Goal: Task Accomplishment & Management: Manage account settings

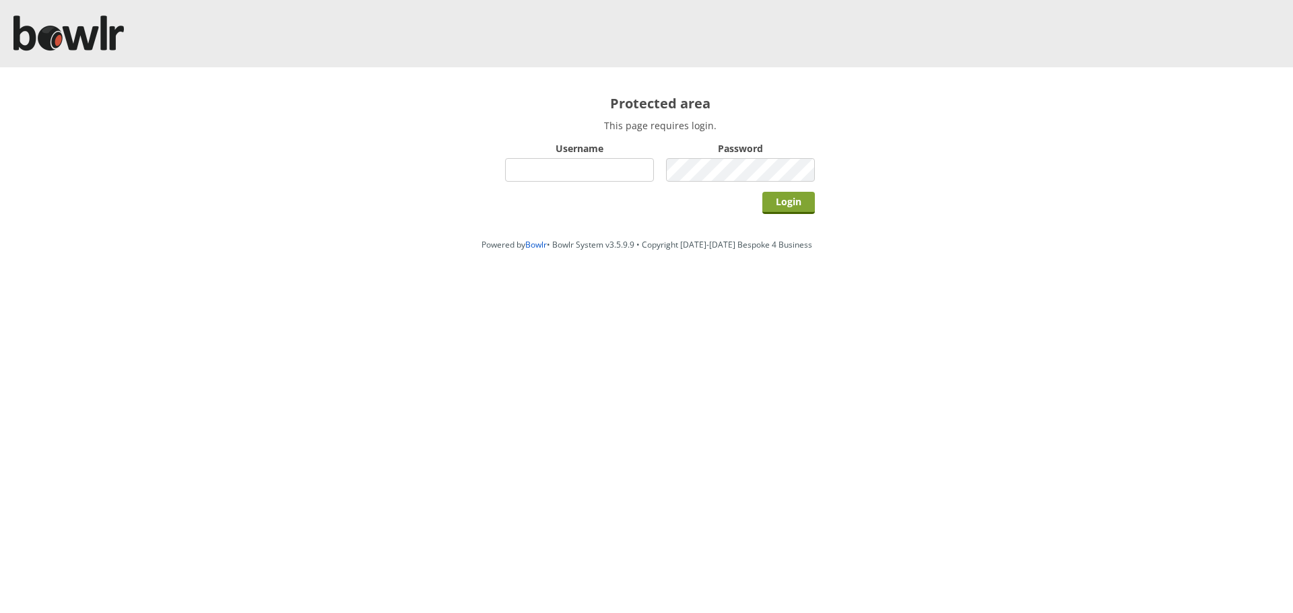
type input "hornseaindoorbowlsclub"
click at [797, 211] on input "Login" at bounding box center [788, 203] width 53 height 22
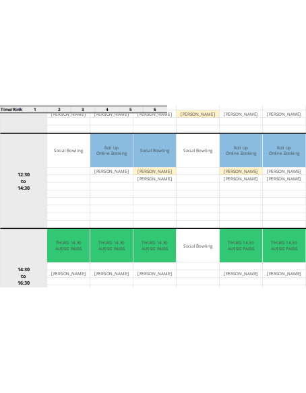
scroll to position [564, 0]
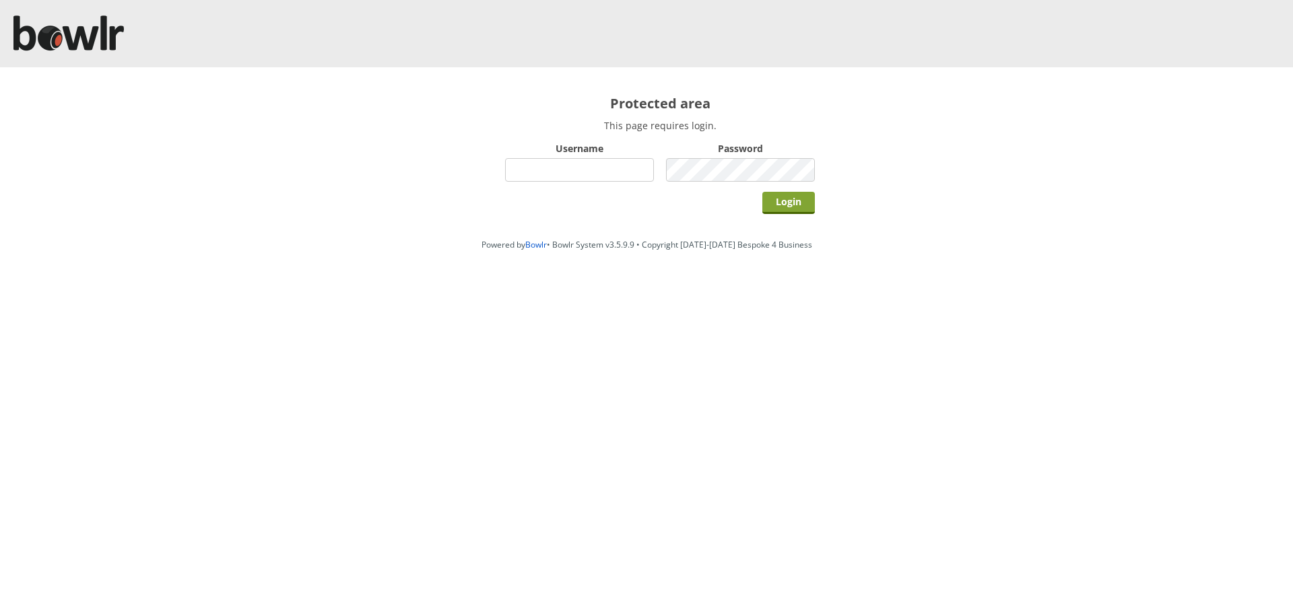
type input "hornseaindoorbowlsclub"
click at [802, 198] on input "Login" at bounding box center [788, 203] width 53 height 22
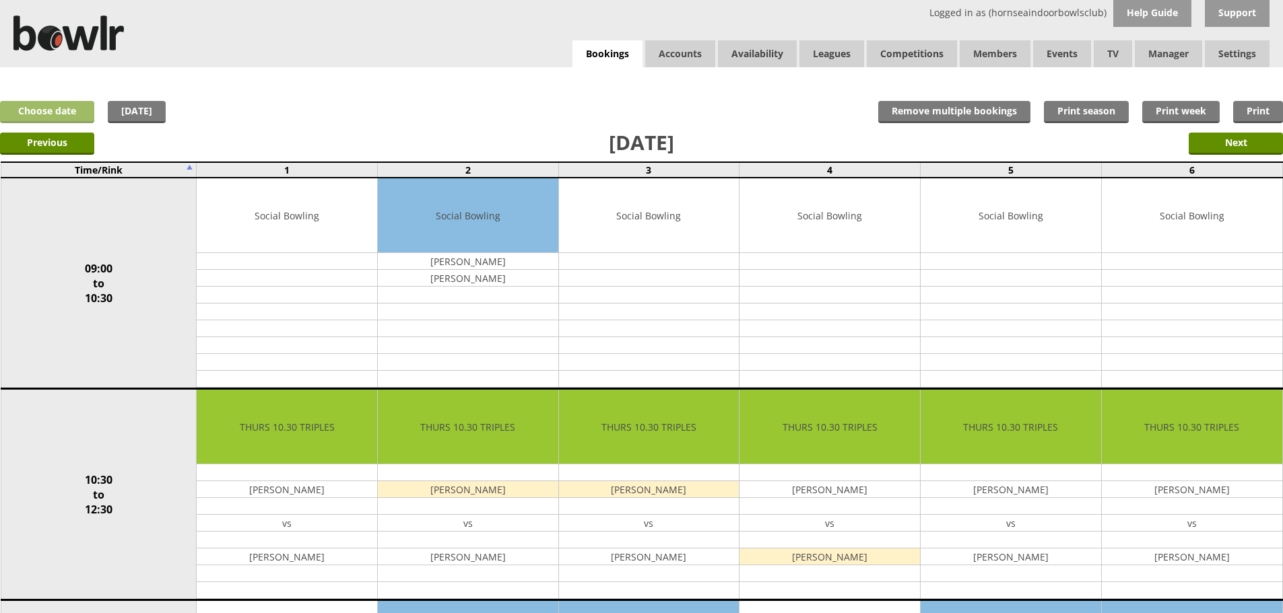
click at [53, 123] on link "Choose date" at bounding box center [47, 112] width 94 height 22
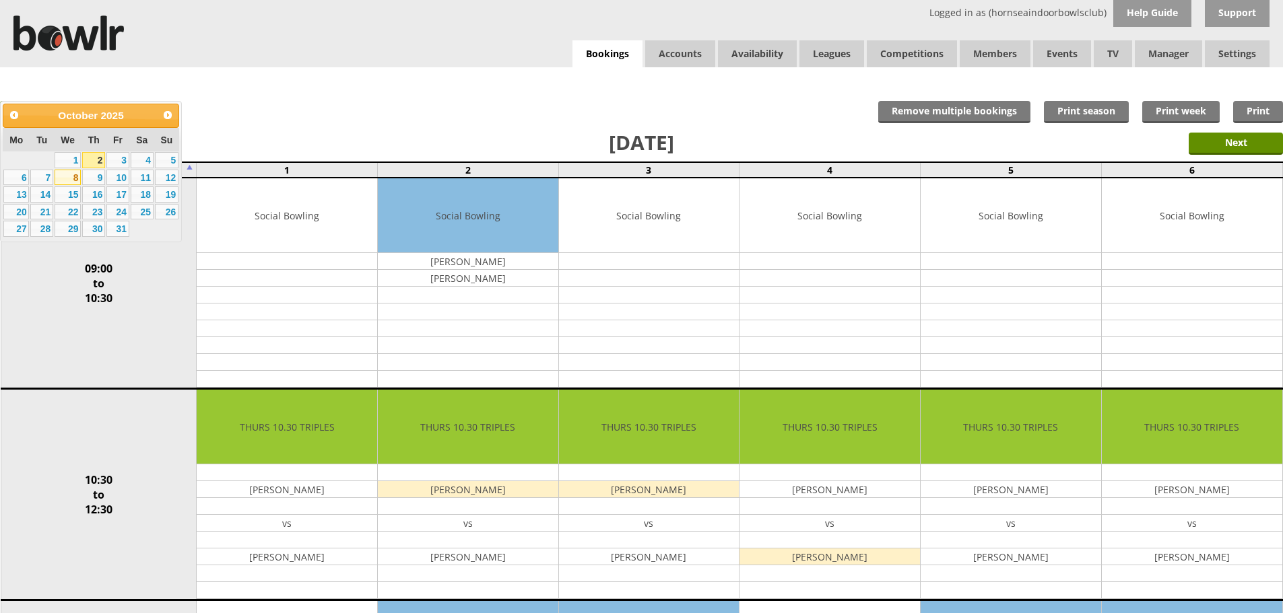
click at [71, 176] on link "8" at bounding box center [68, 178] width 26 height 16
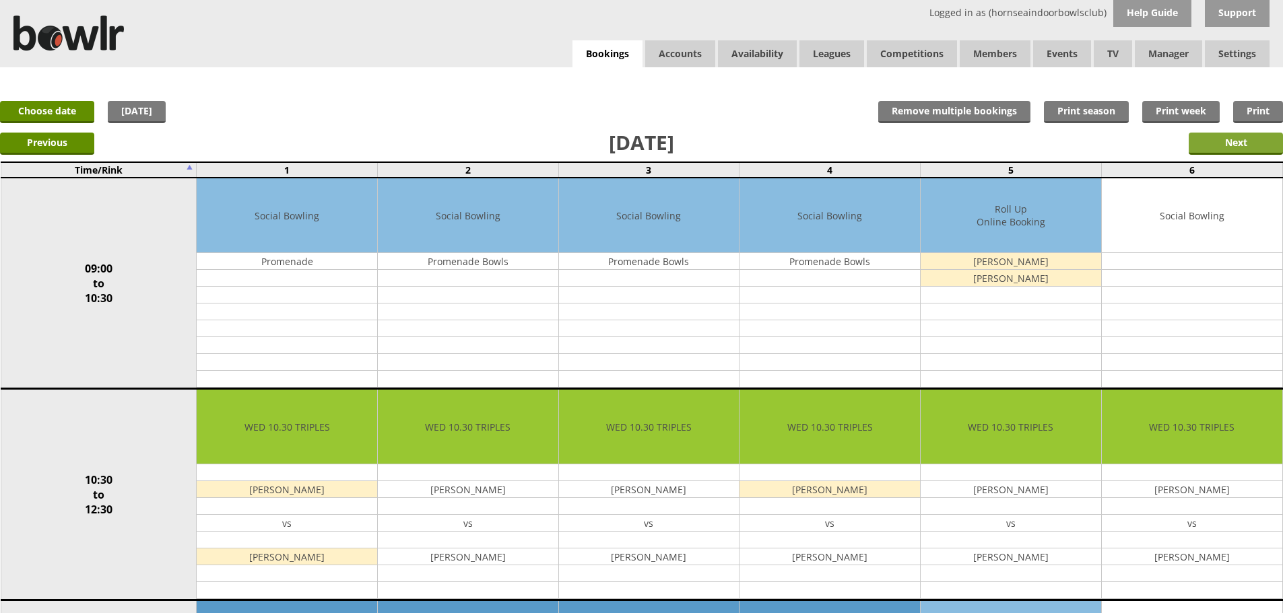
click at [1248, 144] on input "Next" at bounding box center [1236, 144] width 94 height 22
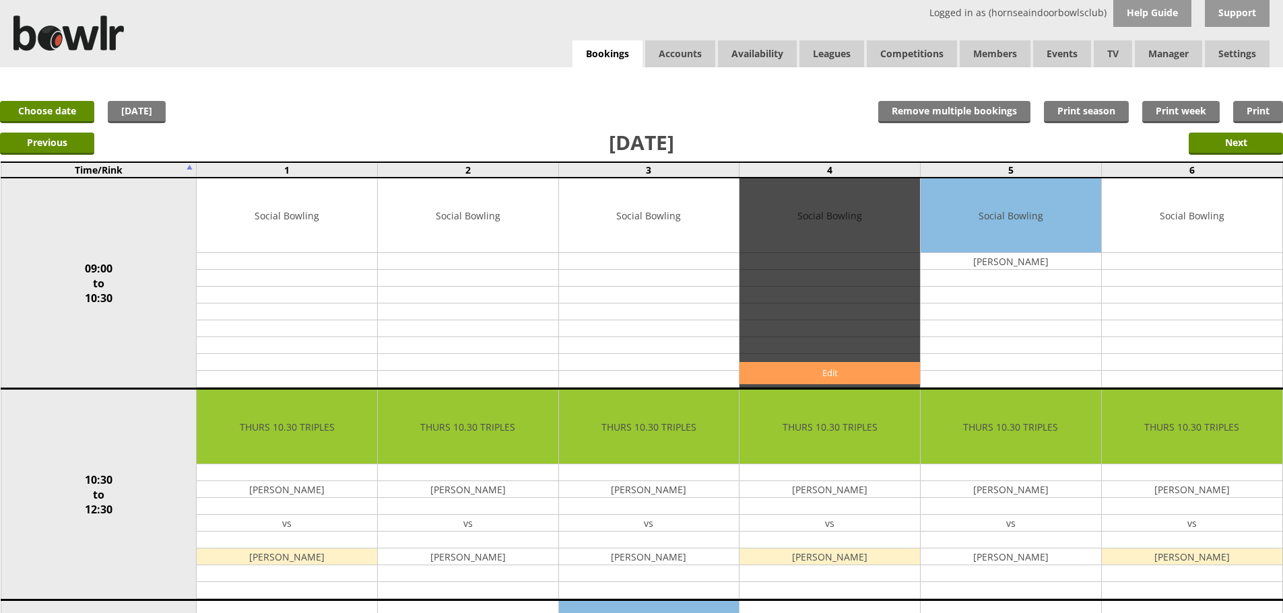
click at [790, 368] on link "Edit" at bounding box center [829, 373] width 180 height 22
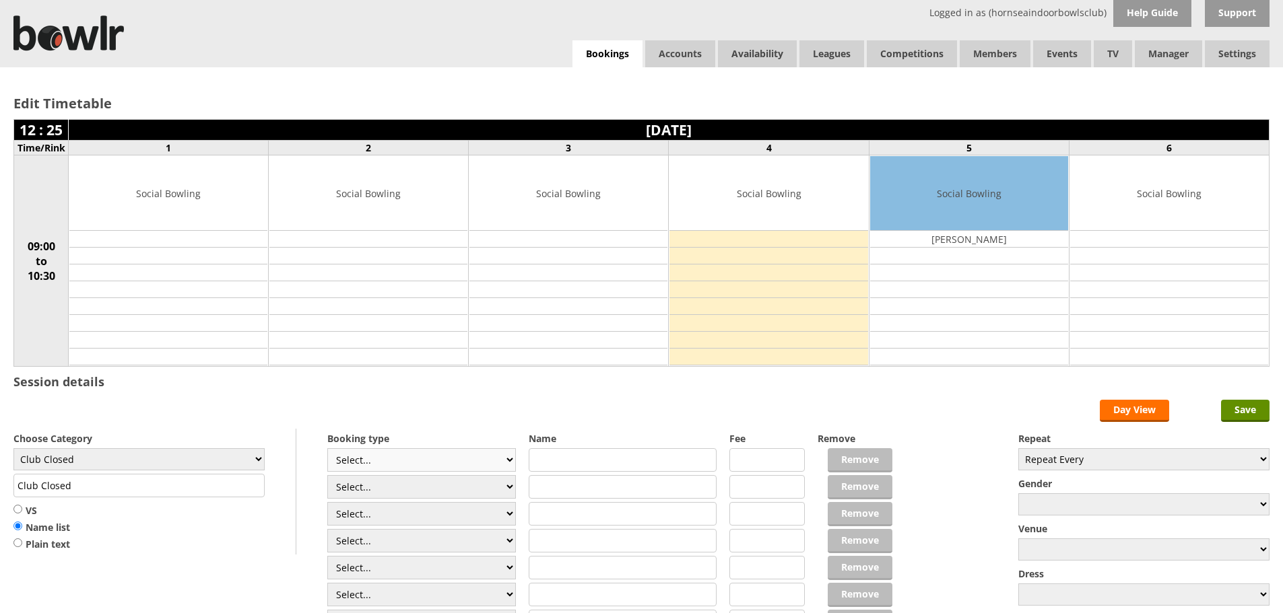
click at [375, 456] on select "Select... Club Competition (Member) Club Competition (Visitor) National (Member…" at bounding box center [421, 460] width 189 height 24
select select "1_48"
click at [327, 448] on select "Select... Club Competition (Member) Club Competition (Visitor) National (Member…" at bounding box center [421, 460] width 189 height 24
type input "4.0000"
click at [386, 477] on select "Select... Club Competition (Member) Club Competition (Visitor) National (Member…" at bounding box center [421, 487] width 189 height 24
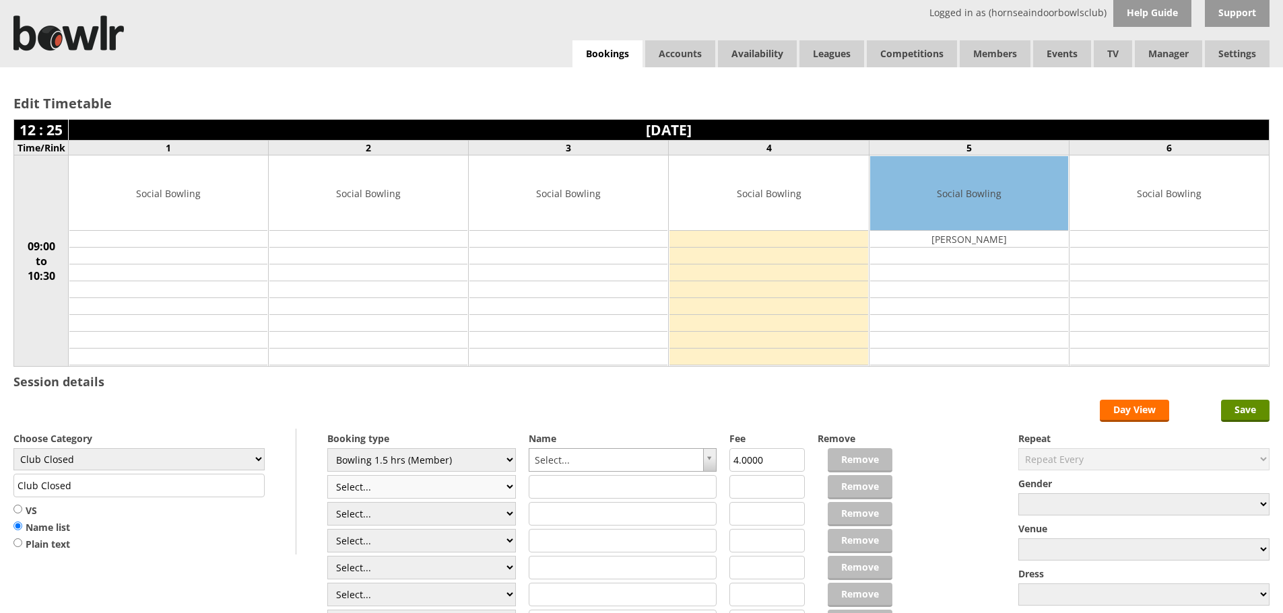
select select "1_48"
click at [327, 475] on select "Select... Club Competition (Member) Club Competition (Visitor) National (Member…" at bounding box center [421, 487] width 189 height 24
type input "4.0000"
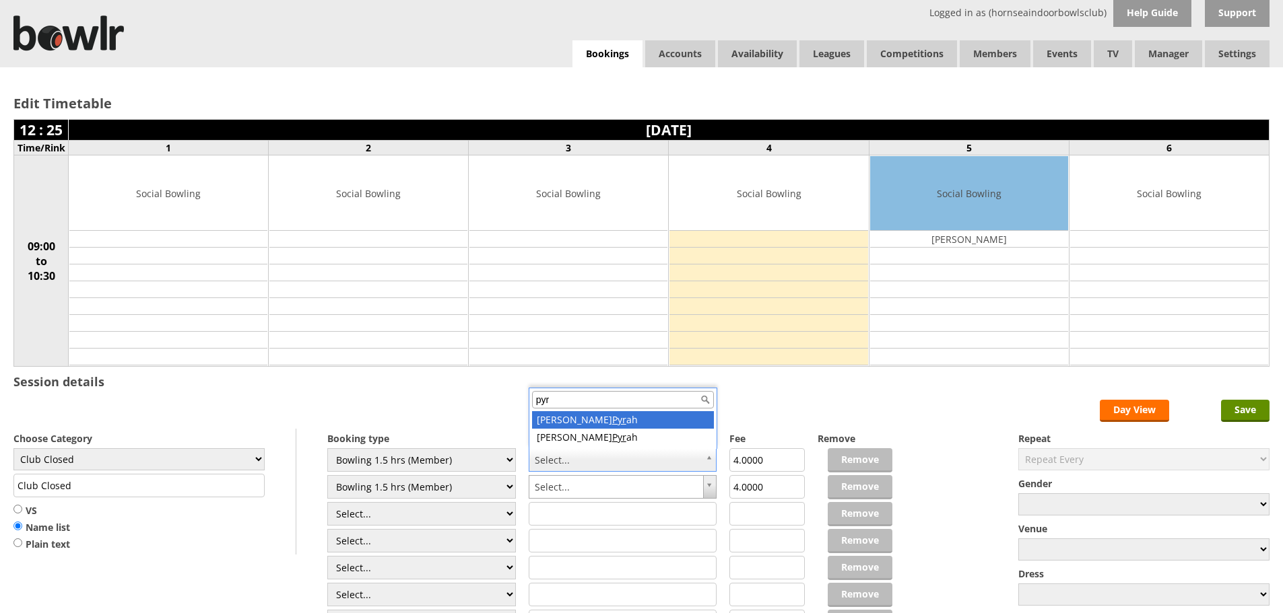
type input "pyr"
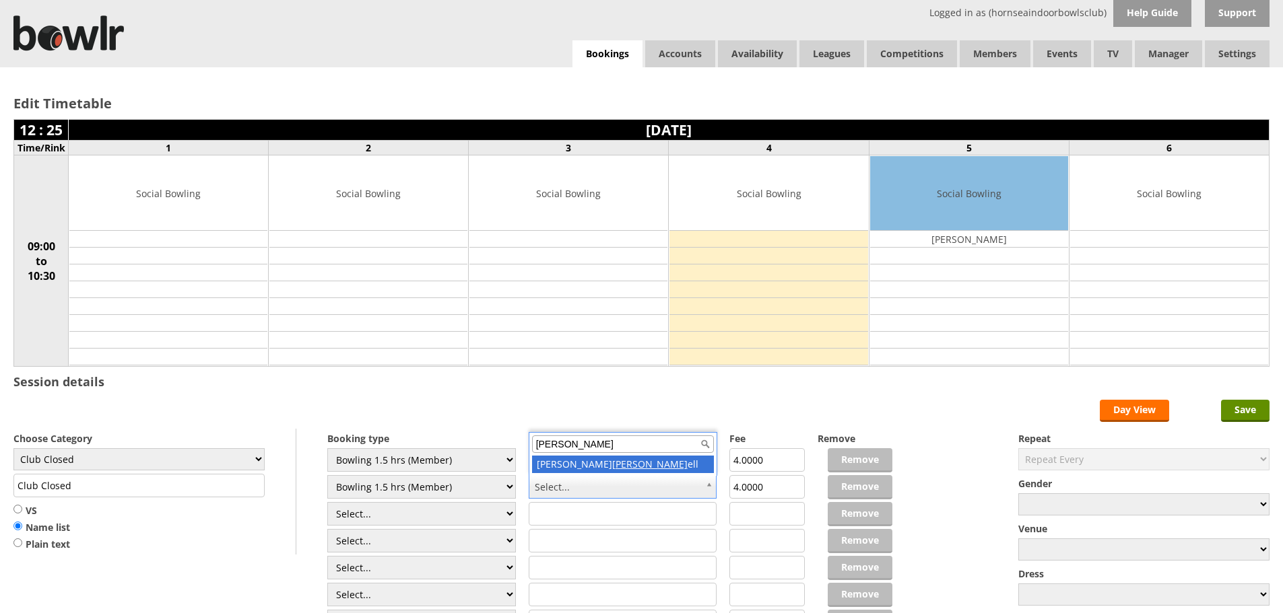
type input "murr"
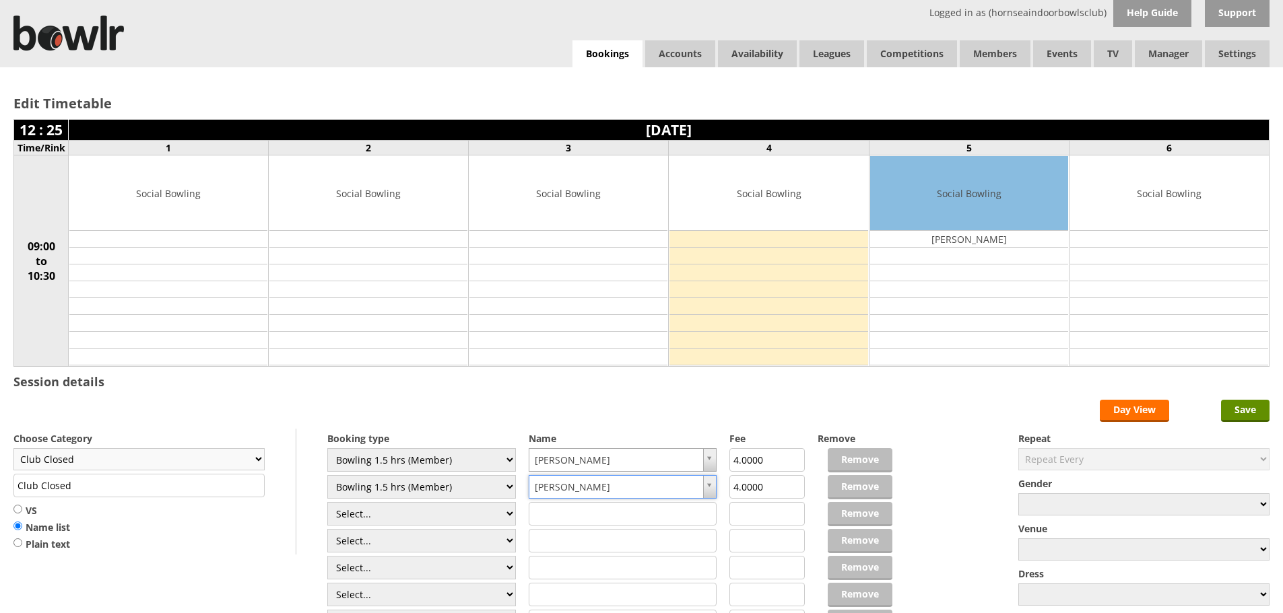
click at [57, 463] on select "Club Closed Singles League Triples League Pairs League Friendly Social Bowling …" at bounding box center [138, 459] width 251 height 22
select select "132"
click at [13, 448] on select "Club Closed Singles League Triples League Pairs League Friendly Social Bowling …" at bounding box center [138, 459] width 251 height 22
type input "Social Bowling"
click at [1242, 409] on input "Save" at bounding box center [1245, 411] width 48 height 22
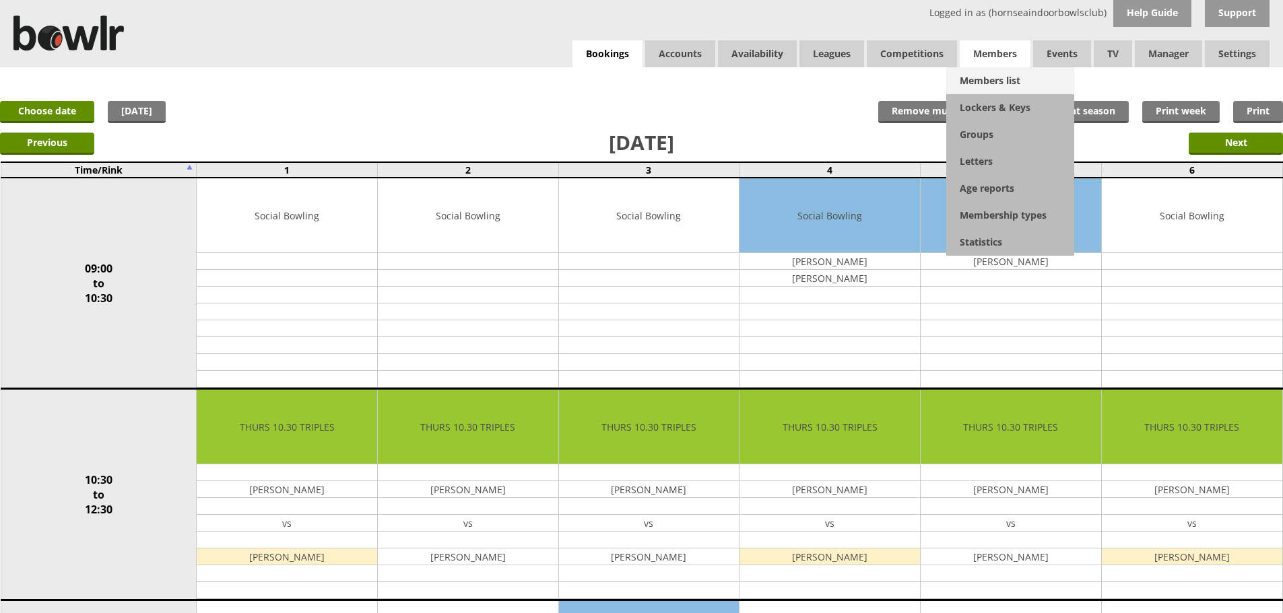
click at [985, 78] on link "Members list" at bounding box center [1010, 80] width 128 height 27
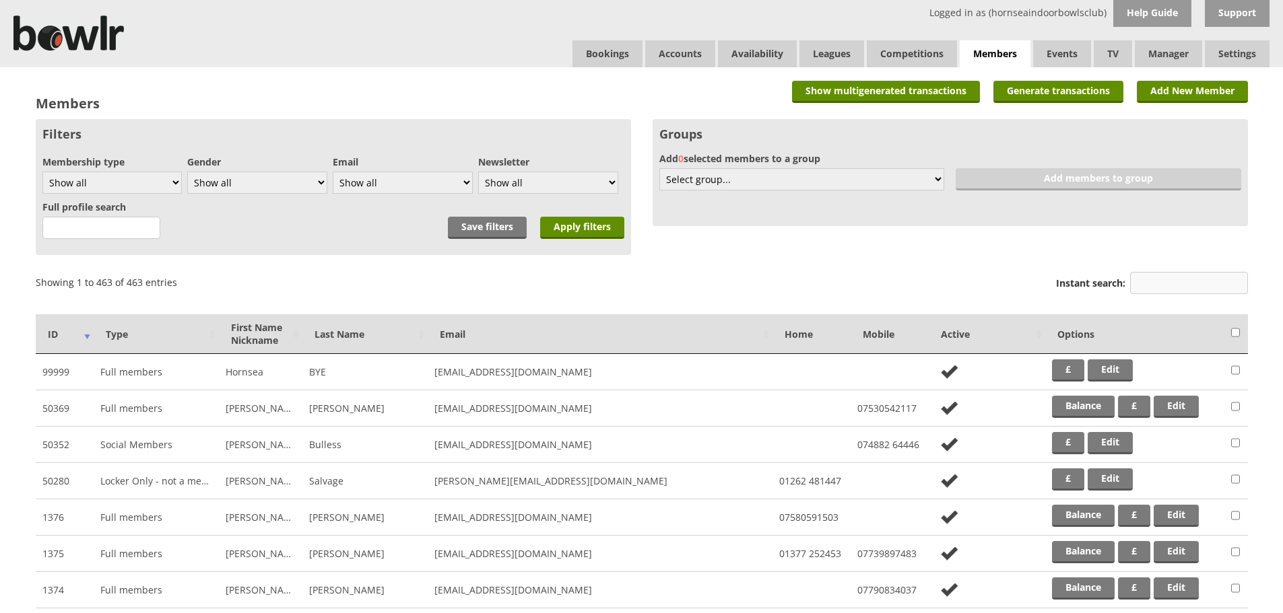
click at [1179, 272] on input "Instant search:" at bounding box center [1189, 283] width 118 height 22
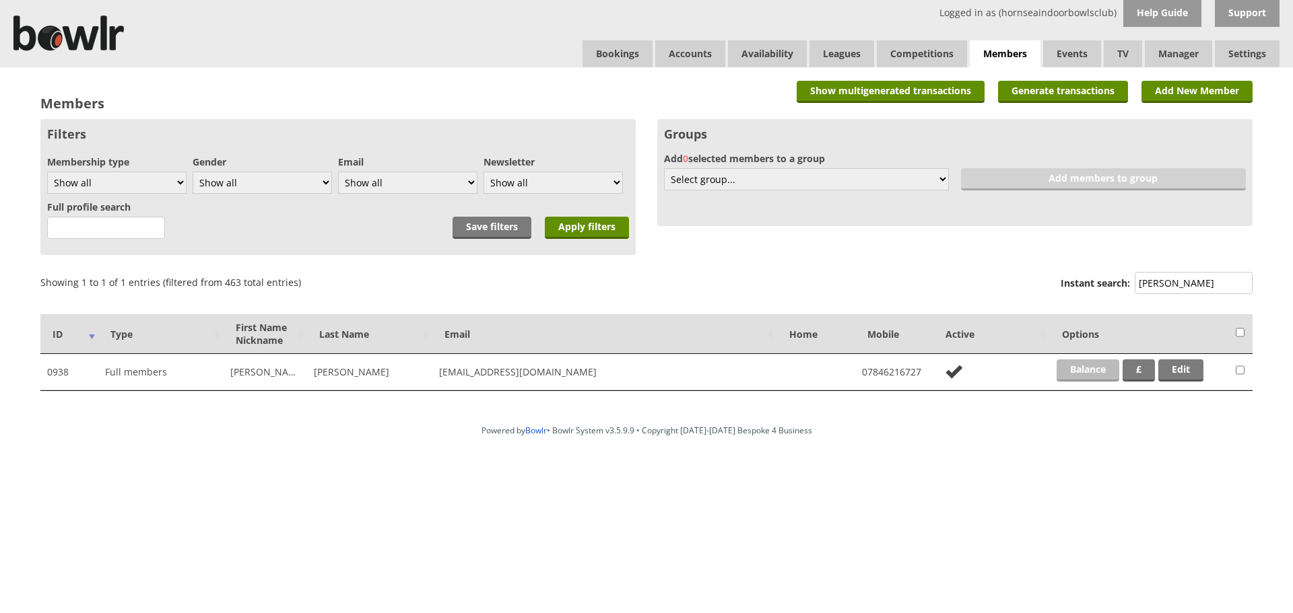
type input "murr"
click at [1086, 361] on link "Balance" at bounding box center [1088, 371] width 63 height 22
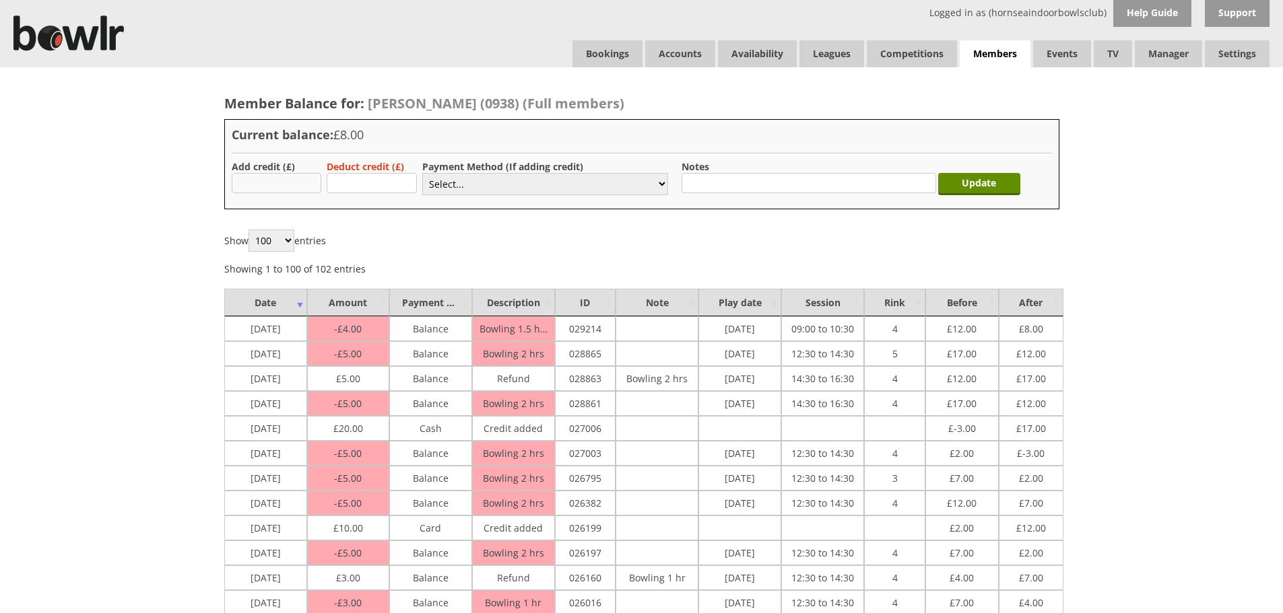
click at [254, 193] on input "text" at bounding box center [277, 183] width 90 height 20
type input "20"
click at [486, 199] on form "Add credit (£) 20 Deduct credit (£) Payment Method (If adding credit) Select...…" at bounding box center [642, 181] width 820 height 42
click at [484, 189] on select "Select... Cash Card Cheque Bank Transfer Other Member Card Gift Voucher Balance" at bounding box center [545, 184] width 246 height 22
select select "1"
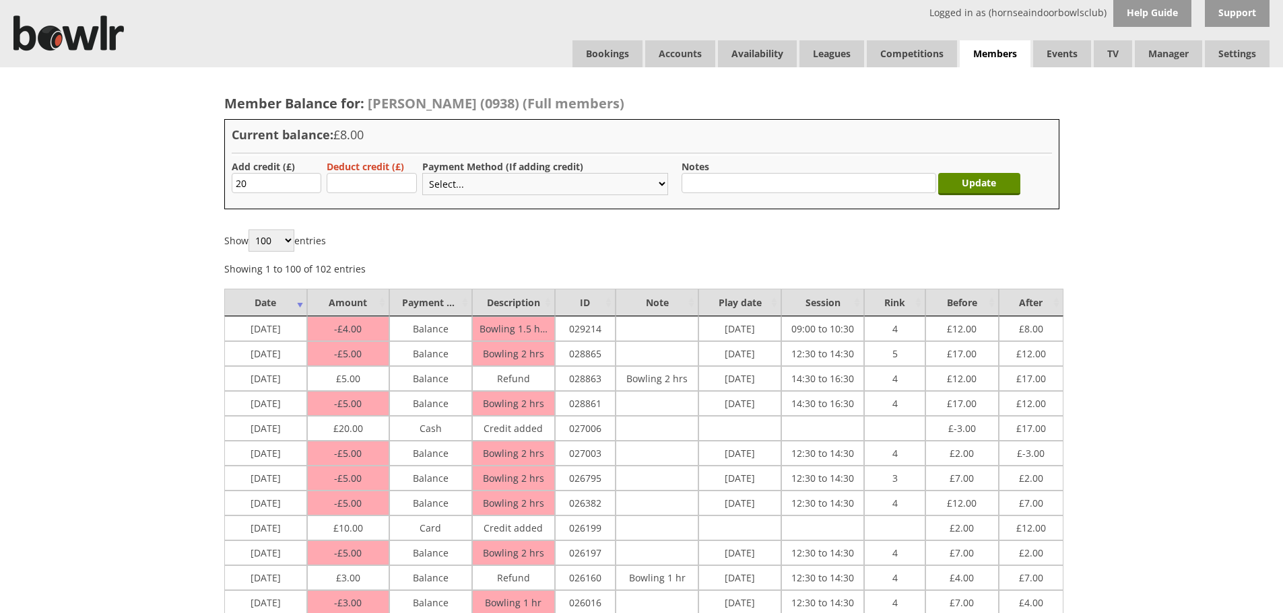
click at [422, 173] on select "Select... Cash Card Cheque Bank Transfer Other Member Card Gift Voucher Balance" at bounding box center [545, 184] width 246 height 22
click at [996, 180] on input "Update" at bounding box center [979, 184] width 82 height 22
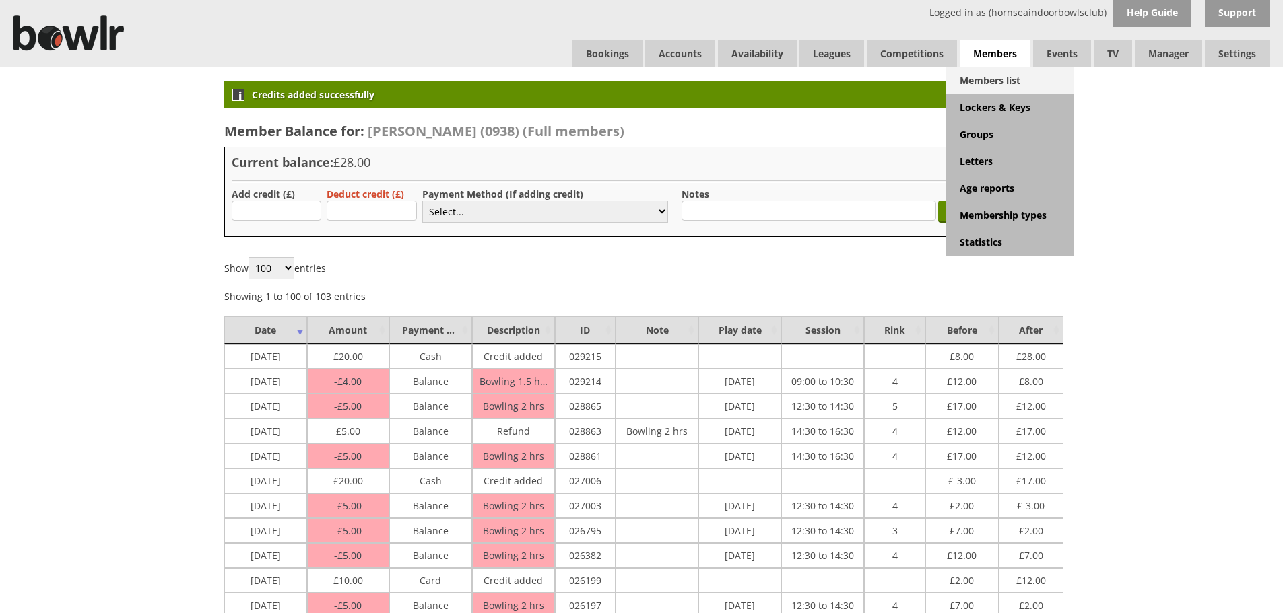
click at [1005, 74] on link "Members list" at bounding box center [1010, 80] width 128 height 27
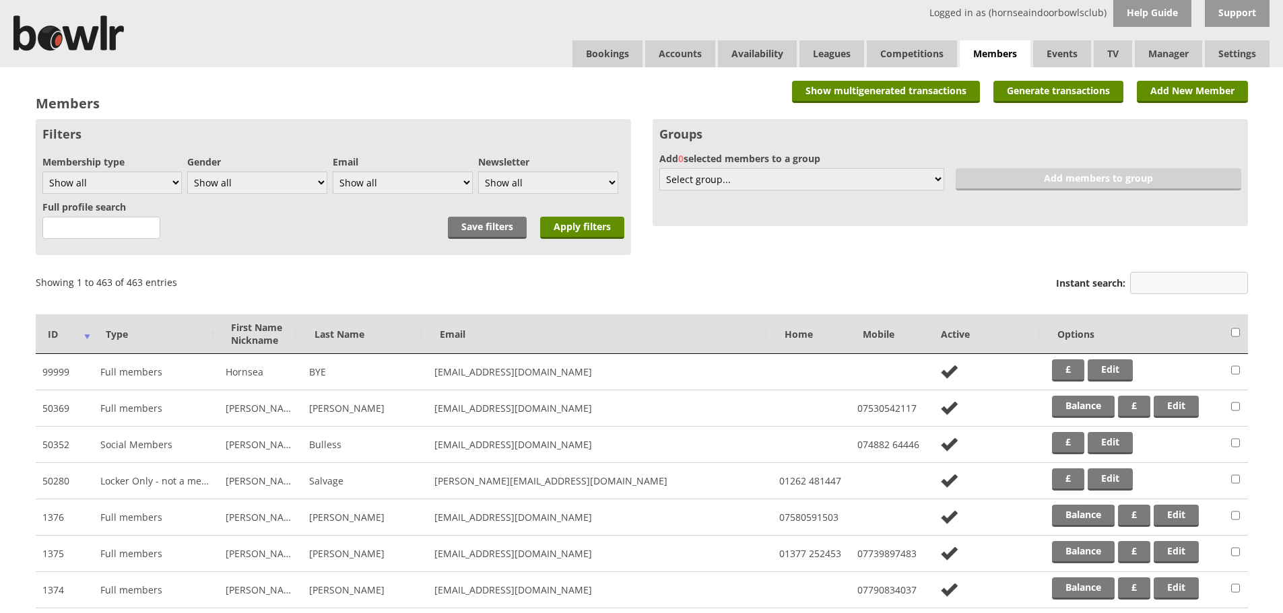
click at [1199, 281] on input "Instant search:" at bounding box center [1189, 283] width 118 height 22
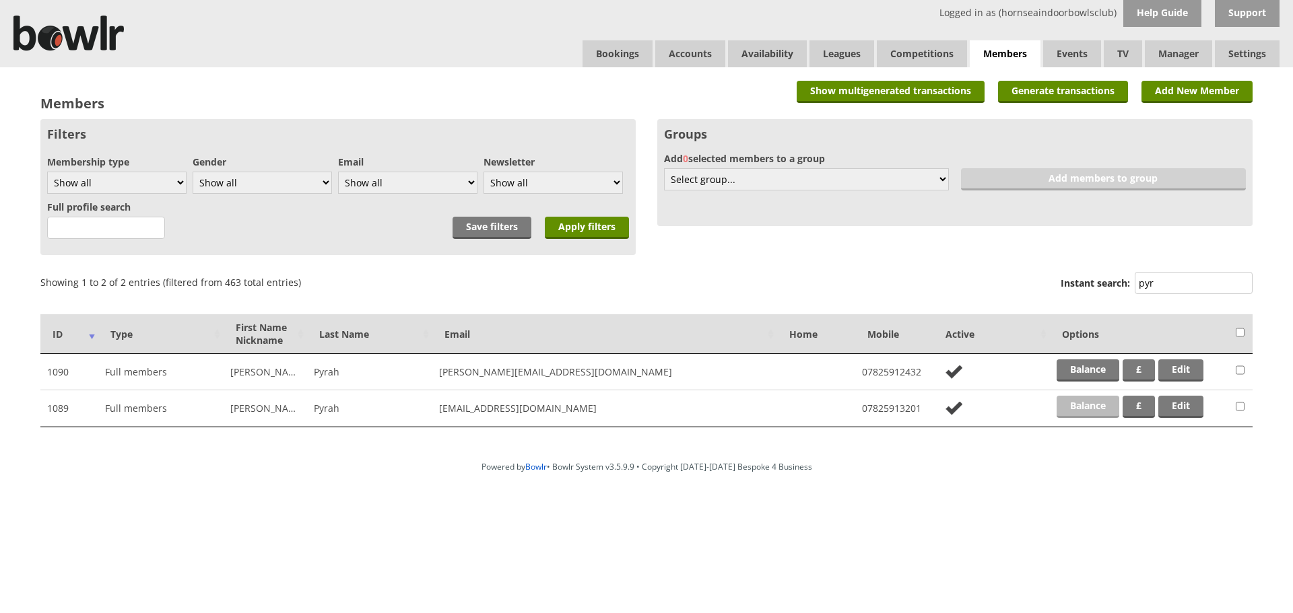
type input "pyr"
click at [1083, 399] on link "Balance" at bounding box center [1088, 407] width 63 height 22
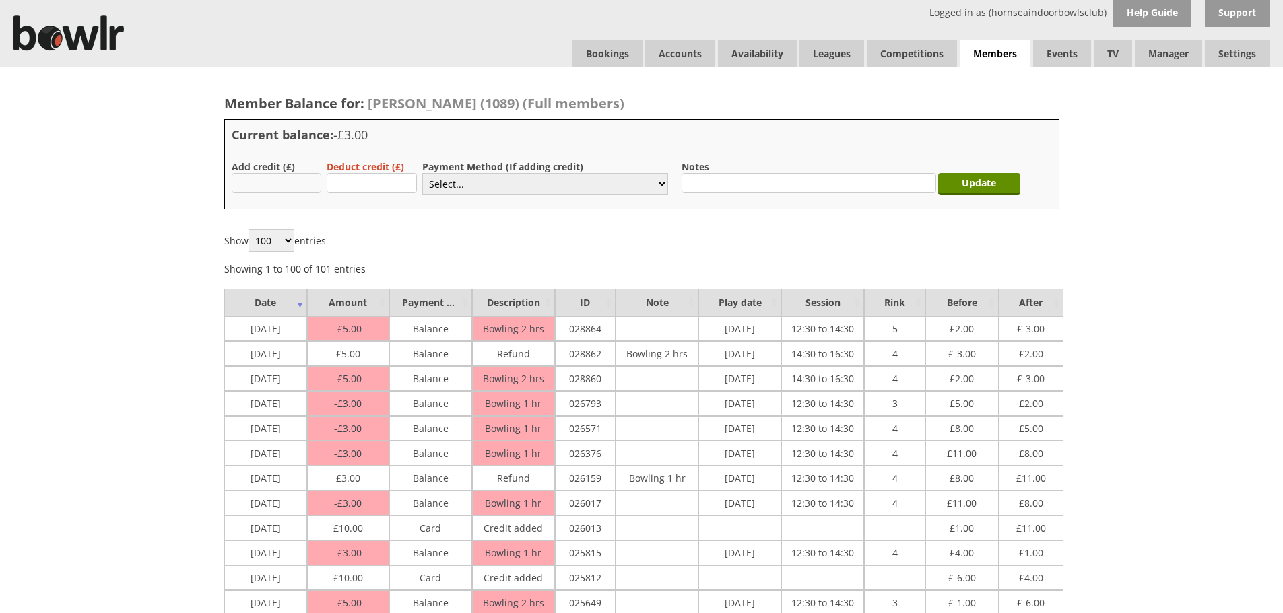
click at [290, 187] on input "text" at bounding box center [277, 183] width 90 height 20
type input "10.00"
click at [451, 186] on select "Select... Cash Card Cheque Bank Transfer Other Member Card Gift Voucher Balance" at bounding box center [545, 184] width 246 height 22
select select "1"
click at [422, 173] on select "Select... Cash Card Cheque Bank Transfer Other Member Card Gift Voucher Balance" at bounding box center [545, 184] width 246 height 22
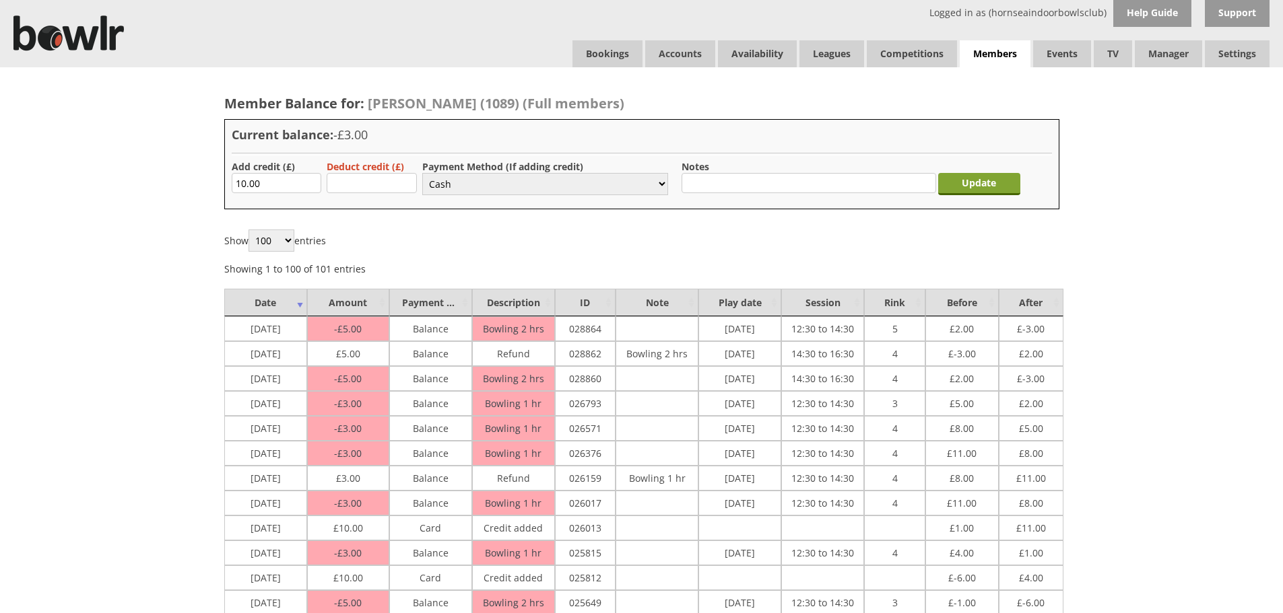
click at [974, 183] on input "Update" at bounding box center [979, 184] width 82 height 22
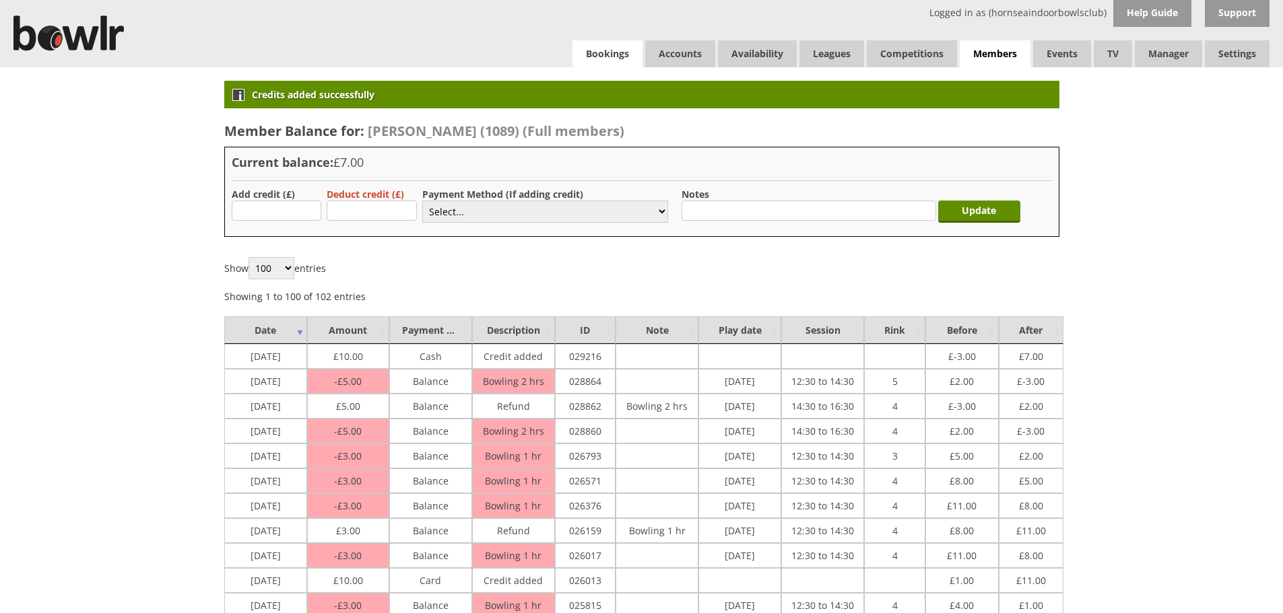
click at [618, 58] on link "Bookings" at bounding box center [607, 53] width 70 height 27
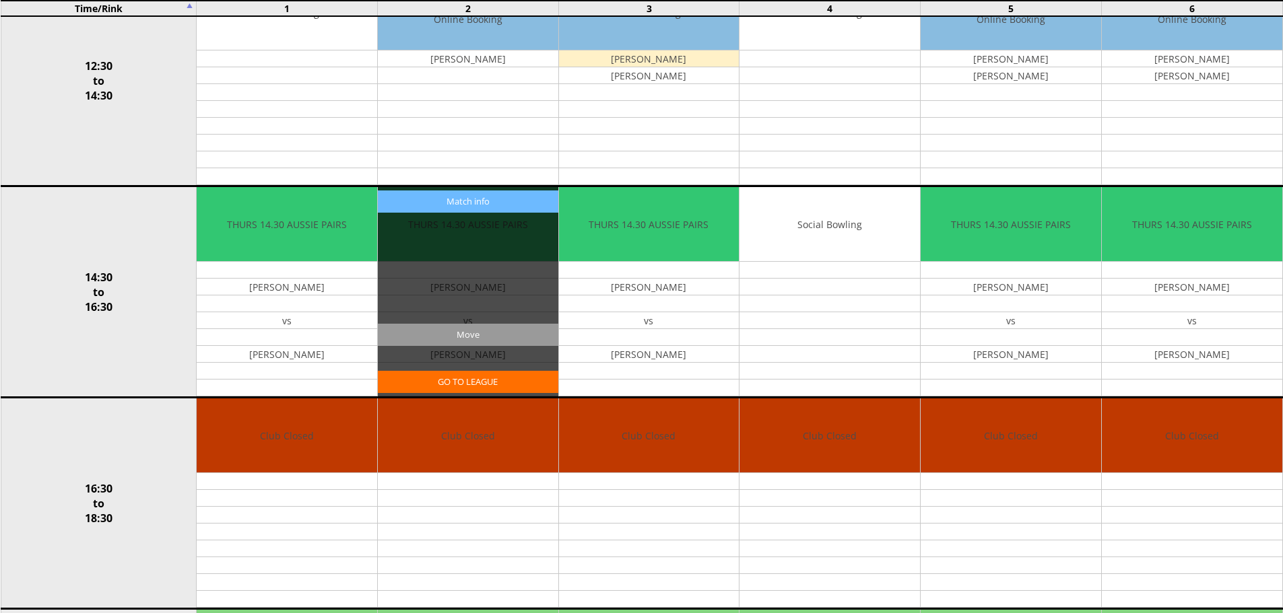
scroll to position [539, 0]
